Goal: Check status

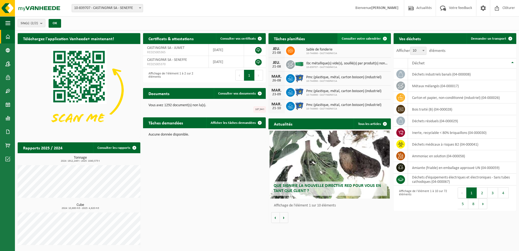
click at [369, 38] on span "Consulter votre calendrier" at bounding box center [361, 39] width 39 height 4
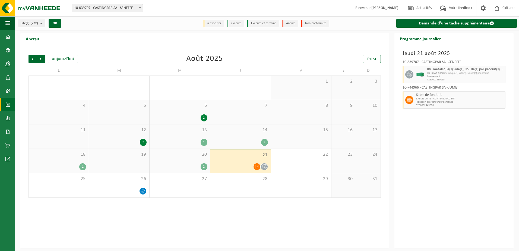
click at [83, 167] on div "1" at bounding box center [82, 166] width 7 height 7
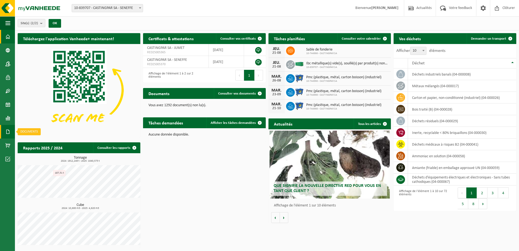
click at [6, 127] on span at bounding box center [7, 132] width 5 height 14
click at [37, 132] on span "Factures" at bounding box center [38, 131] width 14 height 10
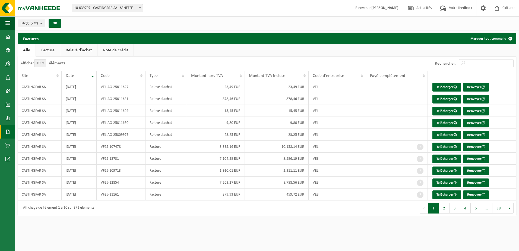
click at [36, 68] on div "Afficher 10 25 50 100 10 éléments" at bounding box center [43, 63] width 50 height 14
click at [39, 65] on span "10" at bounding box center [39, 63] width 11 height 8
click at [39, 59] on select "10 25 50 100" at bounding box center [44, 59] width 16 height 0
select select "50"
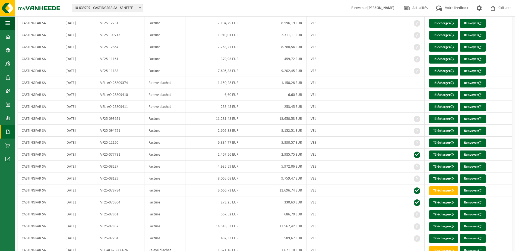
scroll to position [109, 0]
